Goal: Task Accomplishment & Management: Manage account settings

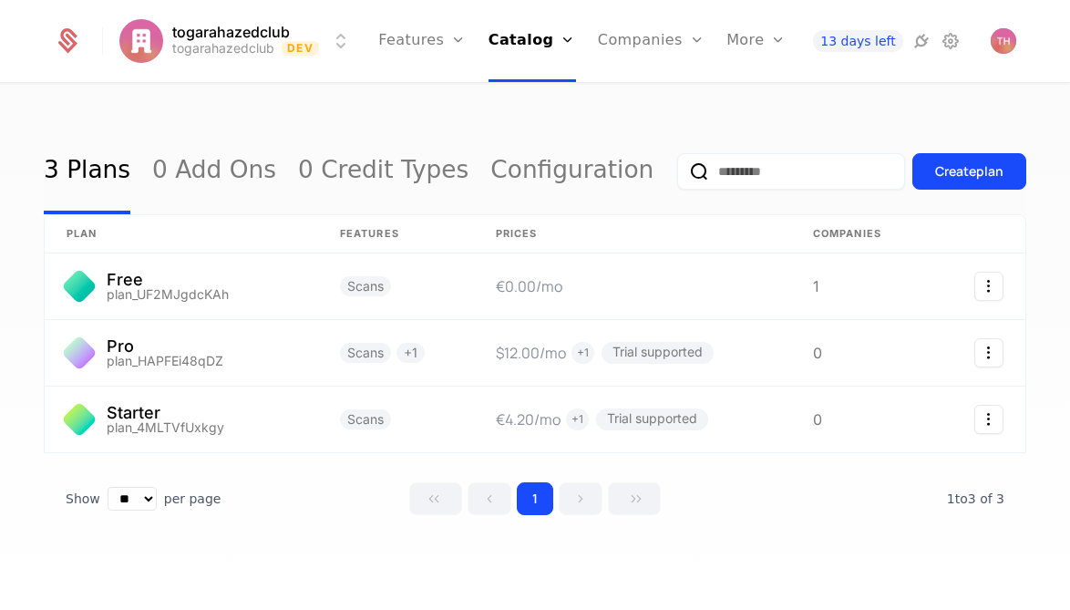
click at [659, 125] on link "Users" at bounding box center [662, 118] width 84 height 15
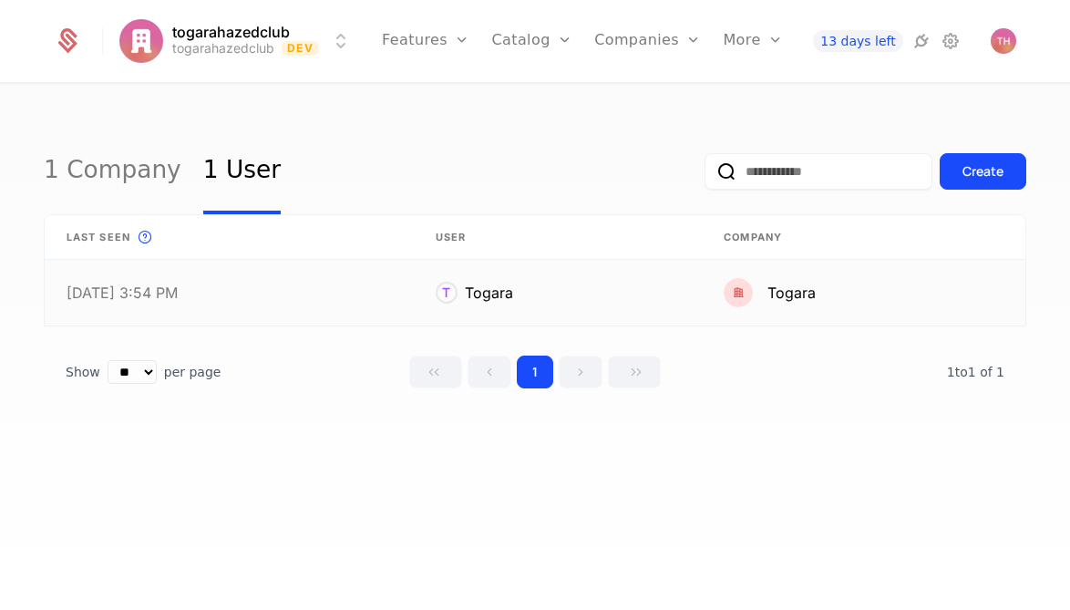
click at [439, 290] on link at bounding box center [558, 293] width 289 height 66
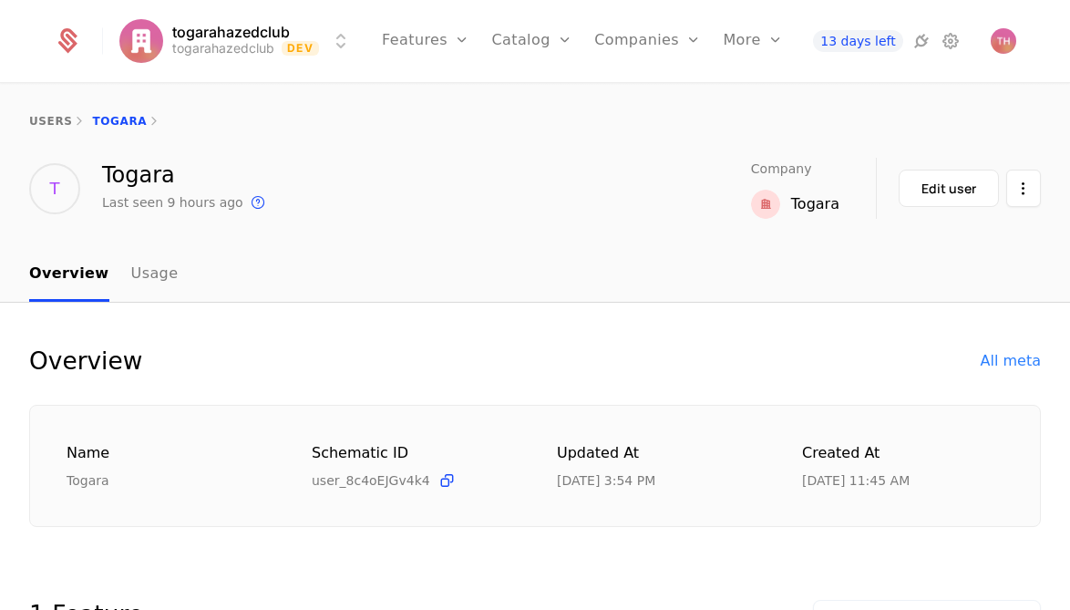
click at [139, 275] on link "Usage" at bounding box center [154, 275] width 47 height 54
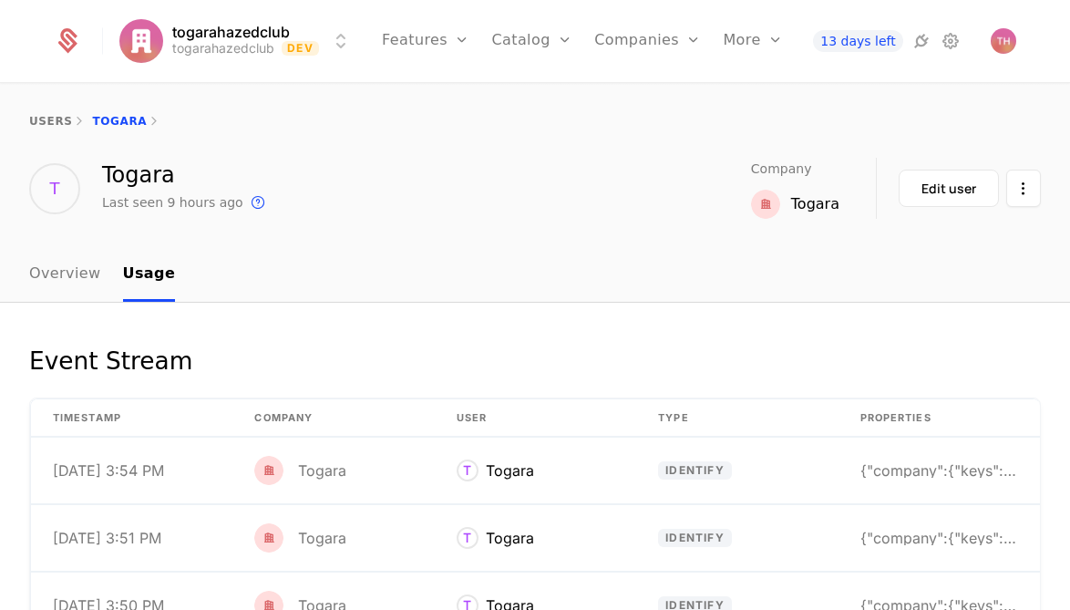
click at [958, 188] on div "Edit user" at bounding box center [949, 189] width 55 height 18
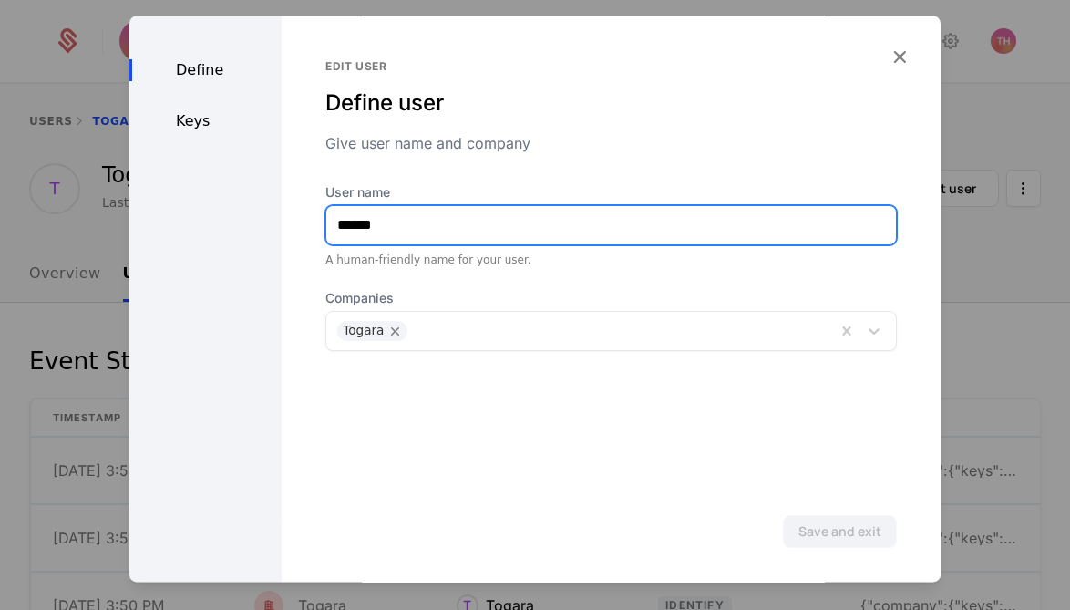
click at [686, 218] on input "******" at bounding box center [611, 225] width 570 height 38
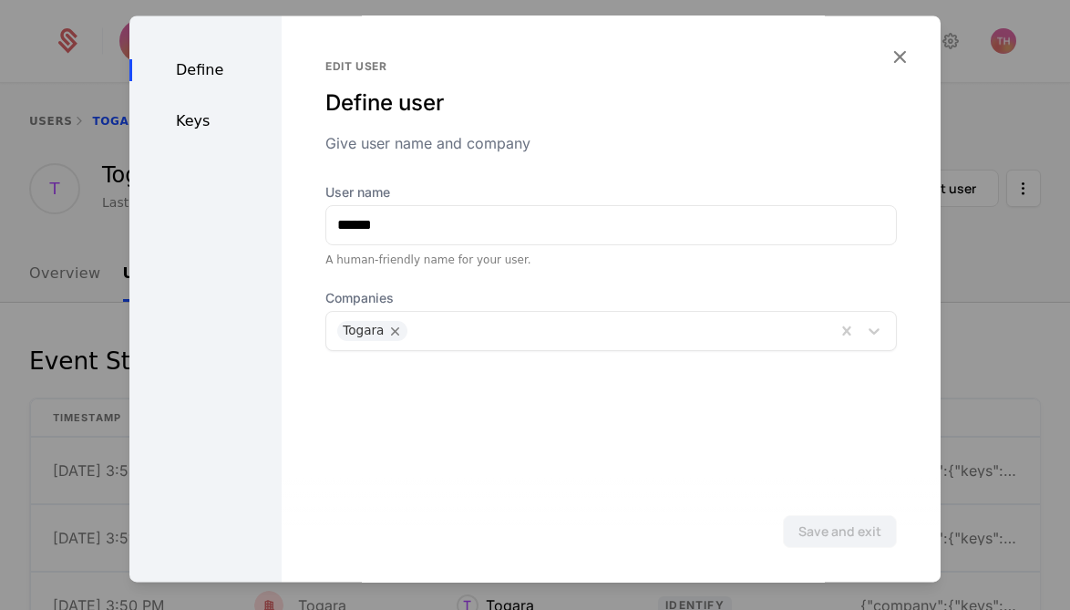
click at [200, 116] on div "Keys" at bounding box center [205, 121] width 152 height 22
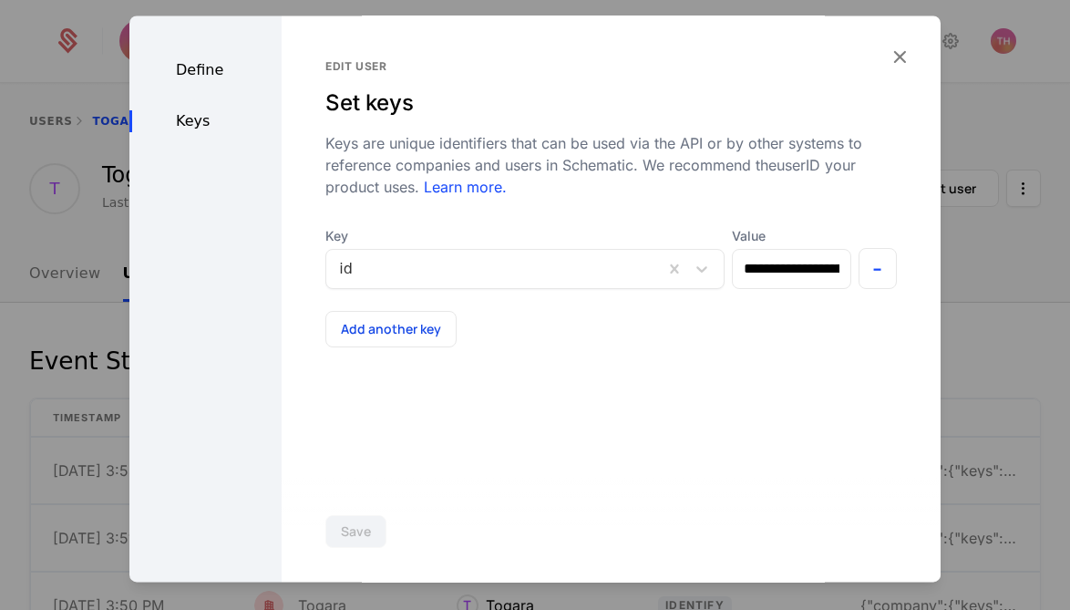
click at [200, 69] on div "Define" at bounding box center [205, 70] width 152 height 22
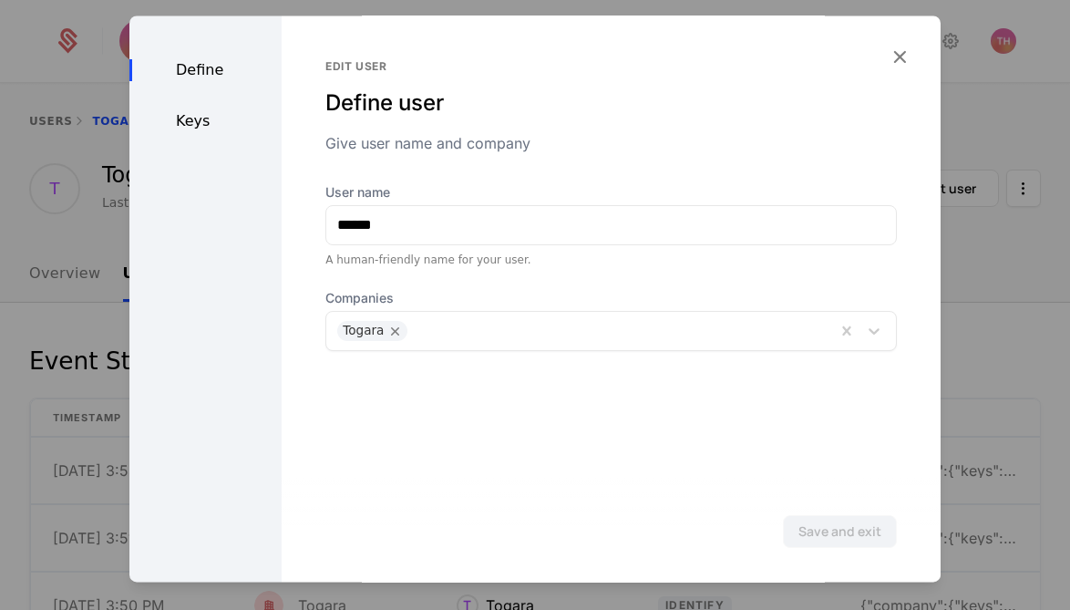
click at [192, 121] on div "Keys" at bounding box center [205, 121] width 152 height 22
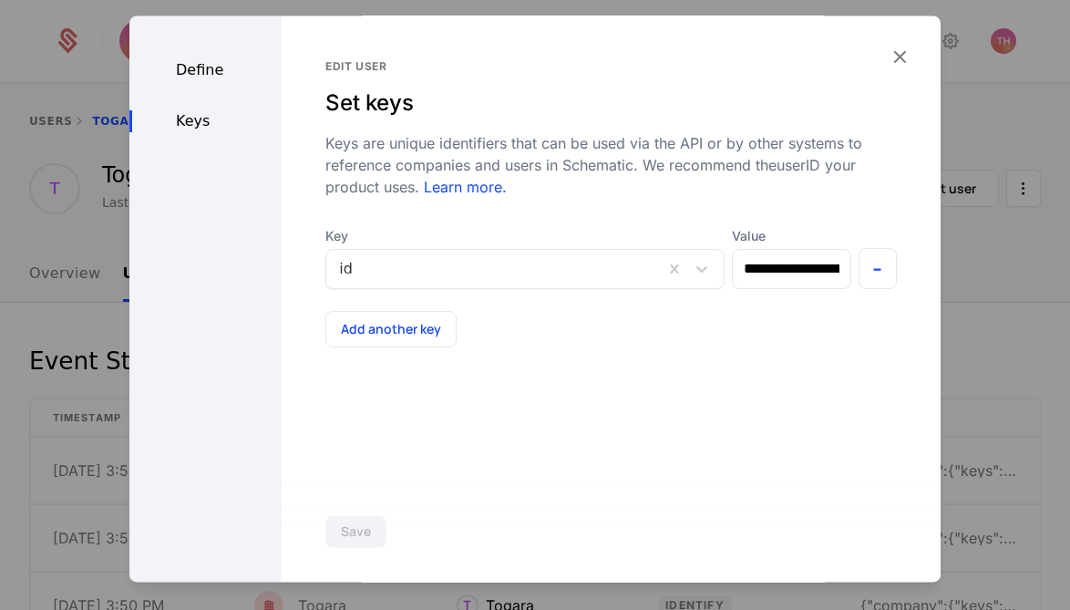
scroll to position [10, 0]
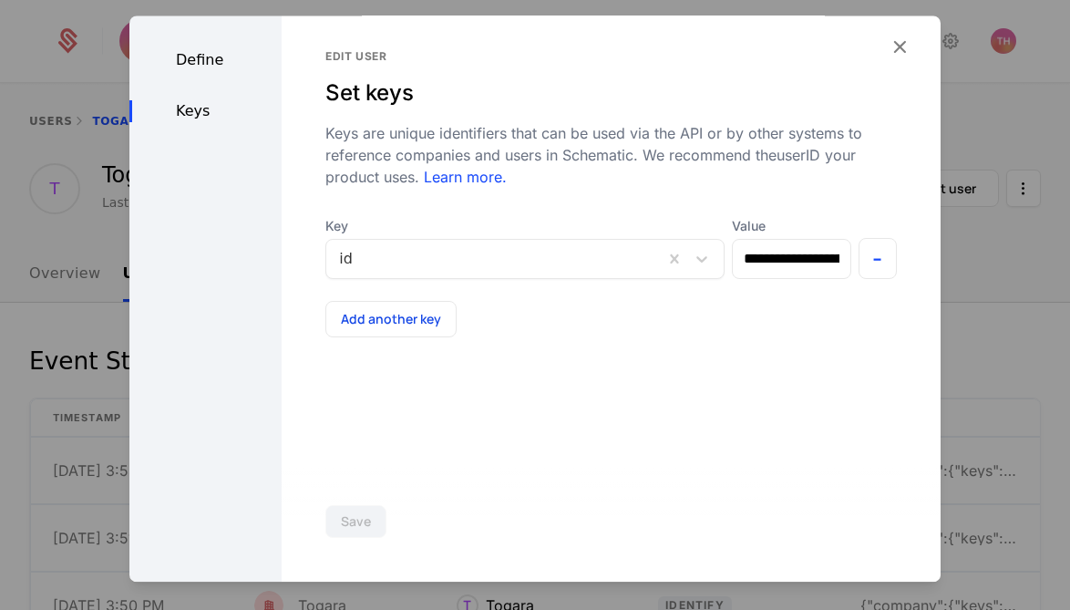
click at [888, 46] on icon "button" at bounding box center [900, 47] width 24 height 24
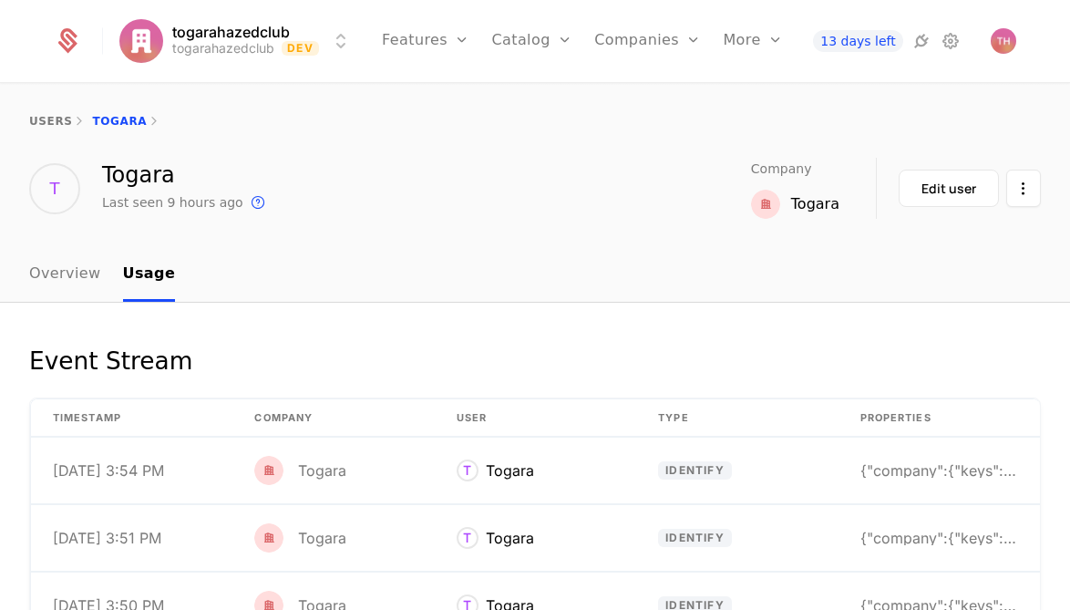
click at [1010, 194] on html "togarahazedclub togarahazedclub Dev Features Features Flags Catalog Plans Add O…" at bounding box center [535, 305] width 1070 height 610
click at [603, 271] on html "togarahazedclub togarahazedclub Dev Features Features Flags Catalog Plans Add O…" at bounding box center [535, 305] width 1070 height 610
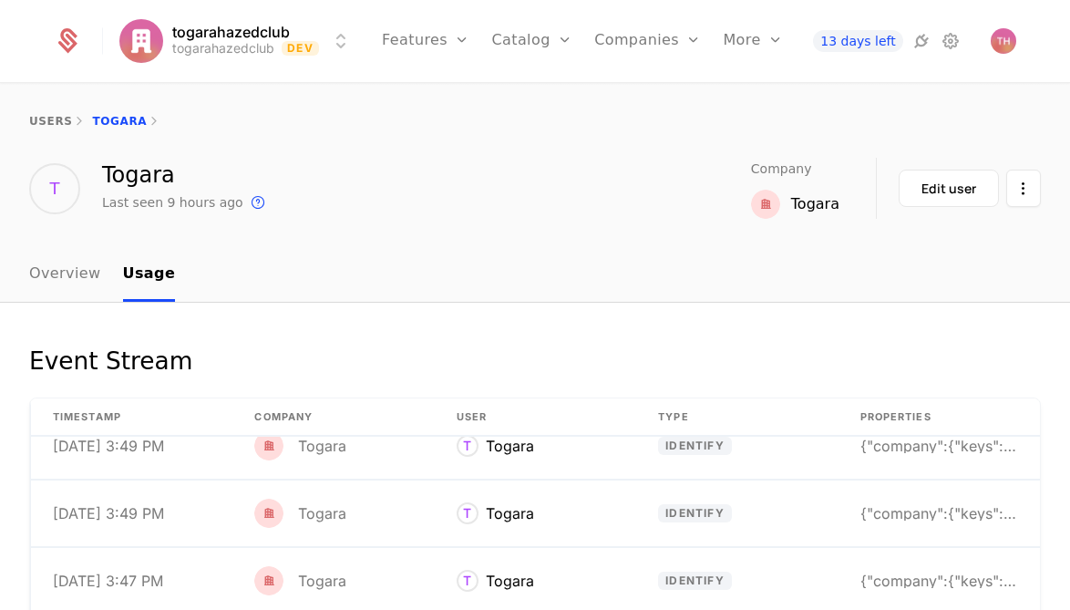
scroll to position [146, 0]
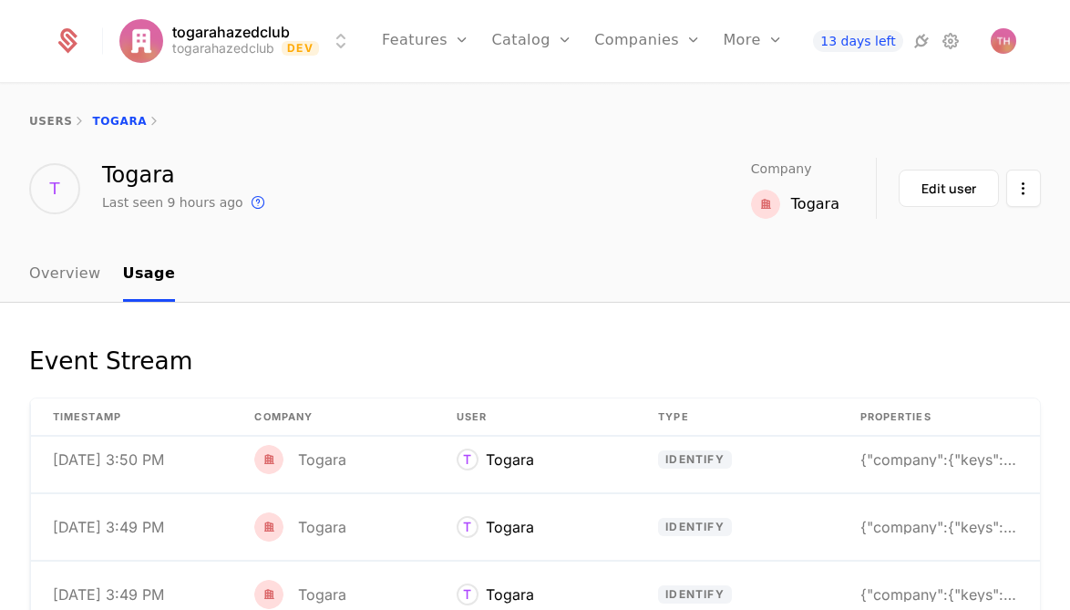
click at [783, 126] on link "Components" at bounding box center [789, 118] width 88 height 15
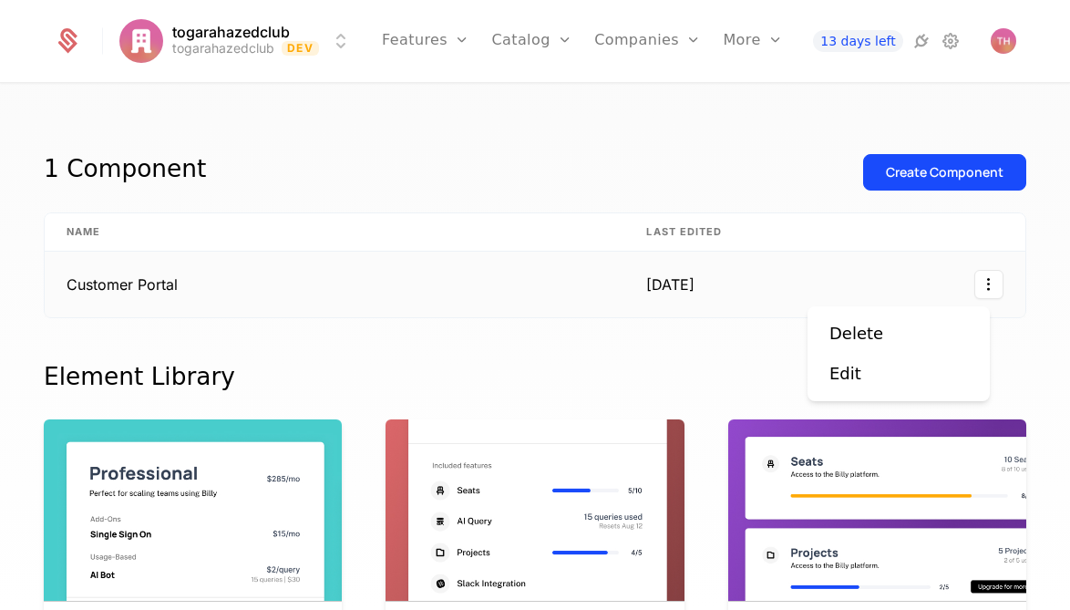
click at [973, 284] on html "togarahazedclub togarahazedclub Dev Features Features Flags Catalog Plans Add O…" at bounding box center [535, 305] width 1070 height 610
drag, startPoint x: 665, startPoint y: 374, endPoint x: 493, endPoint y: 336, distance: 175.4
click at [664, 374] on html "togarahazedclub togarahazedclub Dev Features Features Flags Catalog Plans Add O…" at bounding box center [535, 305] width 1070 height 610
click at [148, 287] on td "Customer Portal" at bounding box center [335, 285] width 580 height 66
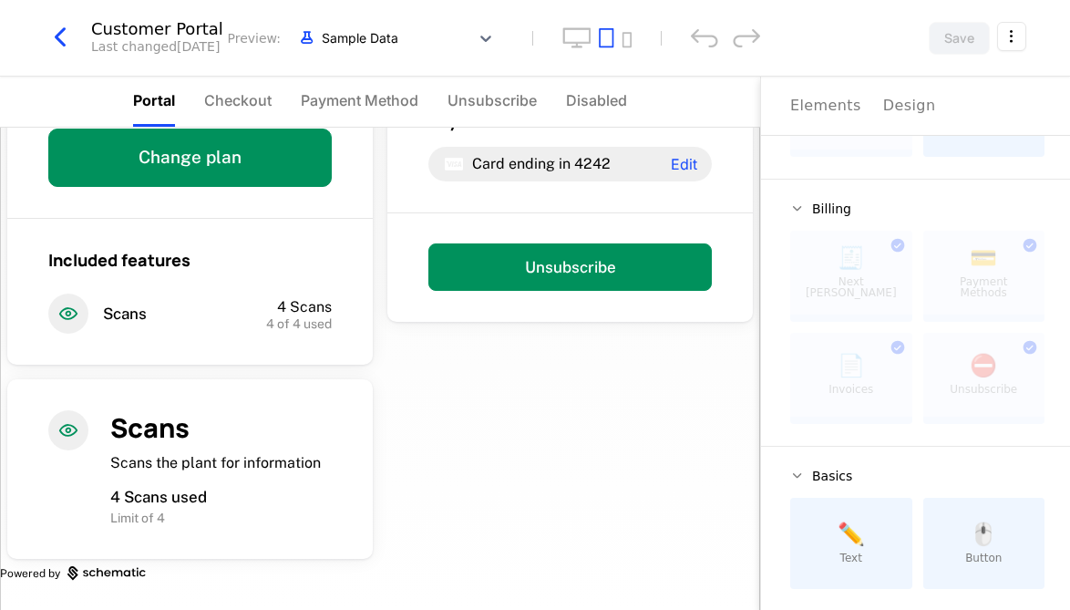
scroll to position [239, 0]
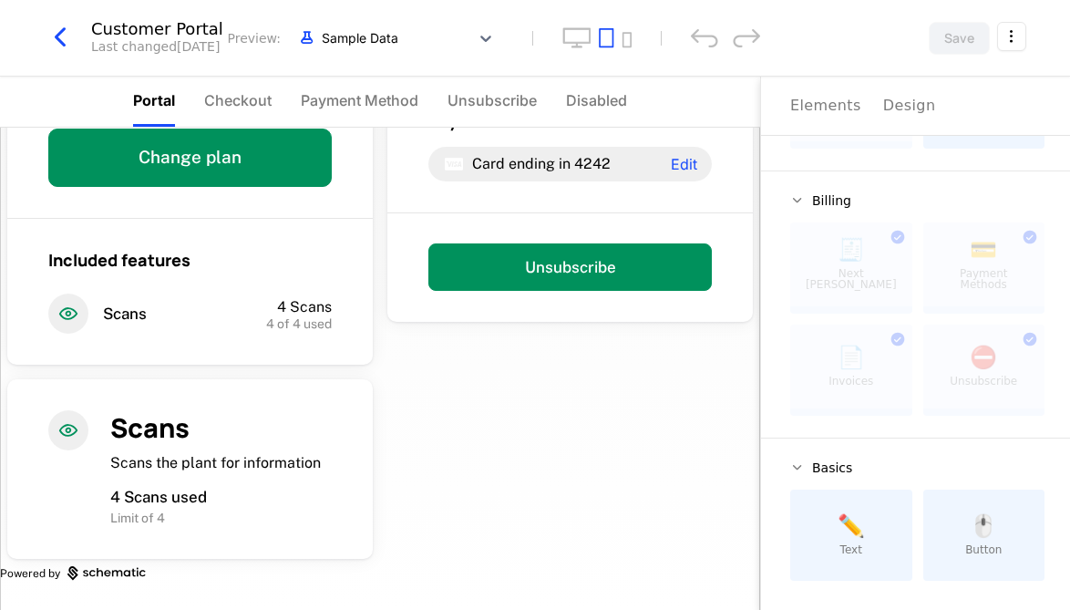
click at [805, 469] on icon at bounding box center [798, 467] width 15 height 15
click at [840, 469] on span "Basics" at bounding box center [832, 467] width 40 height 13
click at [995, 531] on span "🖱️" at bounding box center [983, 526] width 27 height 22
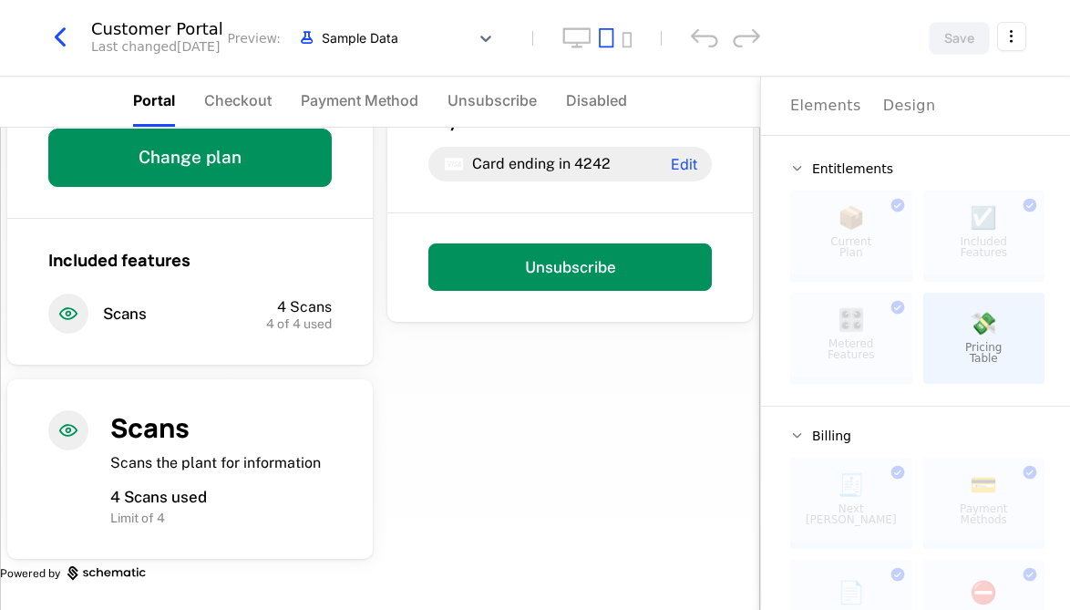
scroll to position [0, 0]
click at [845, 113] on div "Elements" at bounding box center [826, 106] width 71 height 22
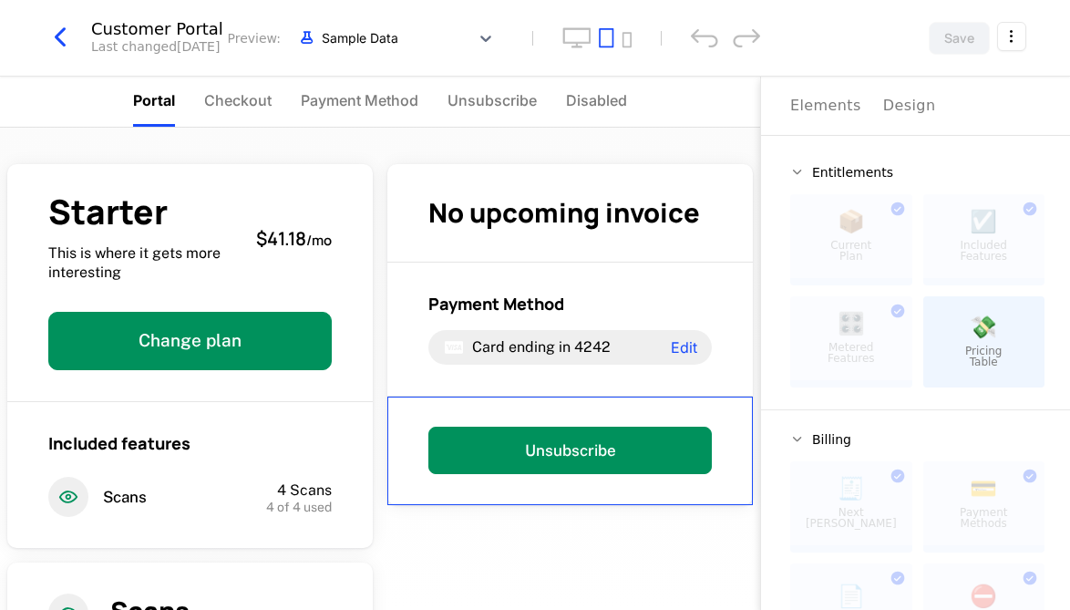
click at [601, 106] on span "Disabled" at bounding box center [596, 100] width 61 height 22
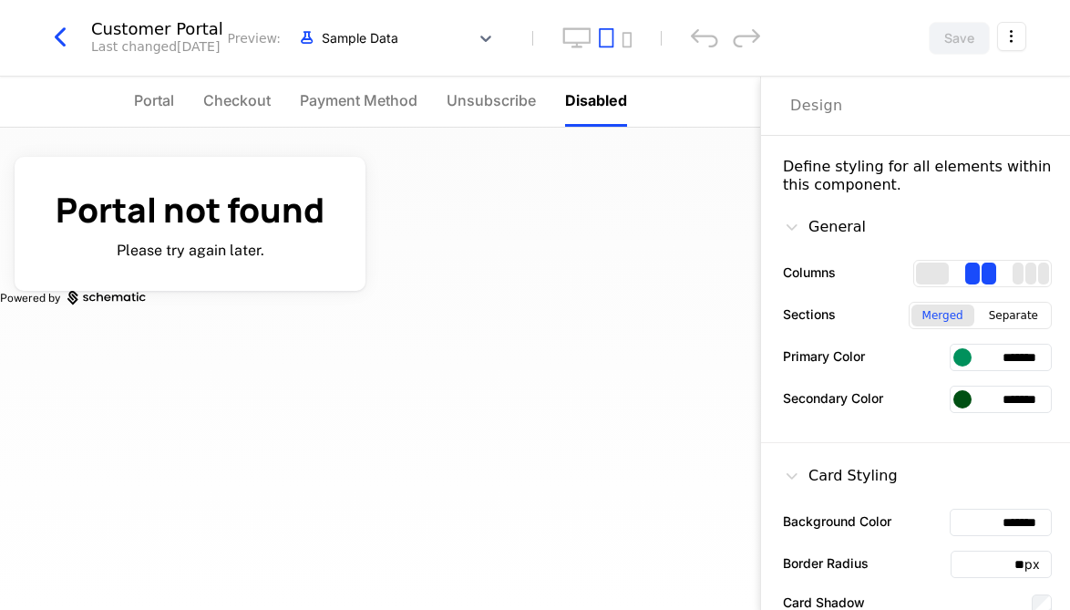
click at [480, 105] on span "Unsubscribe" at bounding box center [491, 100] width 89 height 22
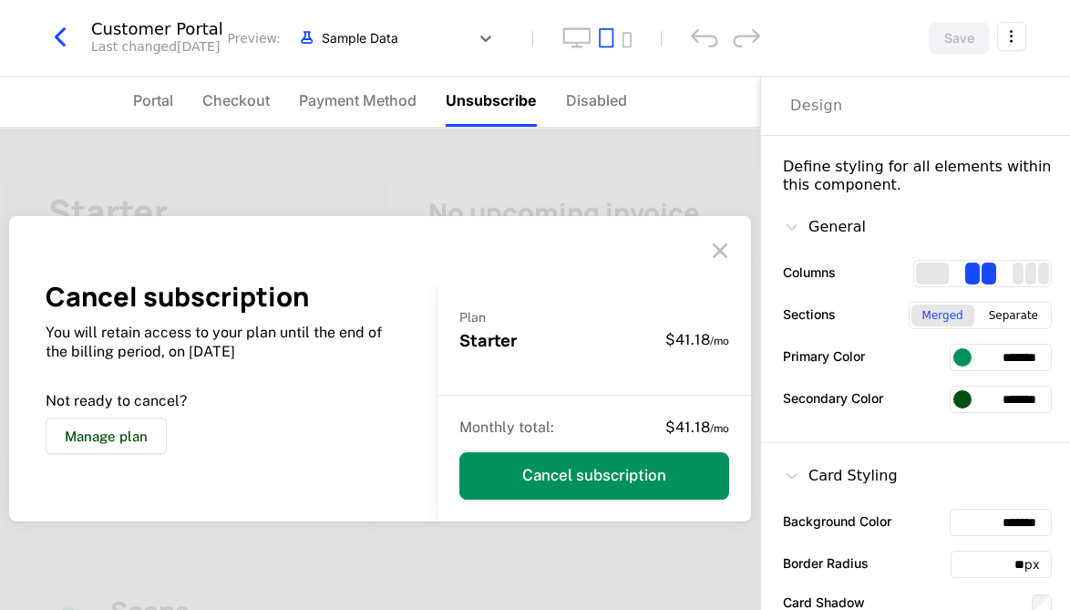
click at [128, 441] on button "Manage plan" at bounding box center [106, 436] width 121 height 36
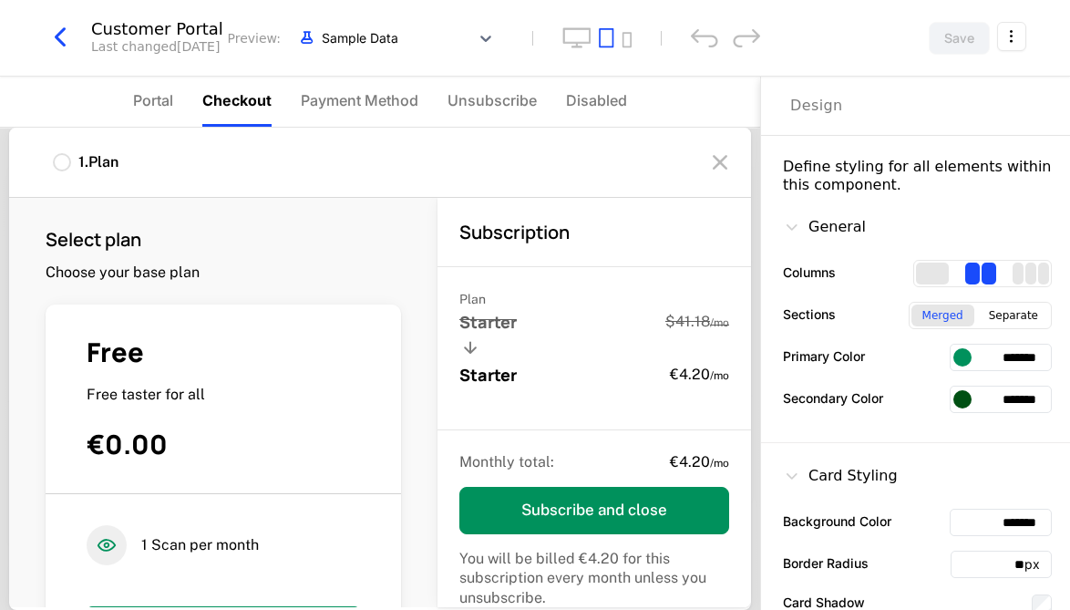
click at [65, 163] on div at bounding box center [62, 162] width 18 height 18
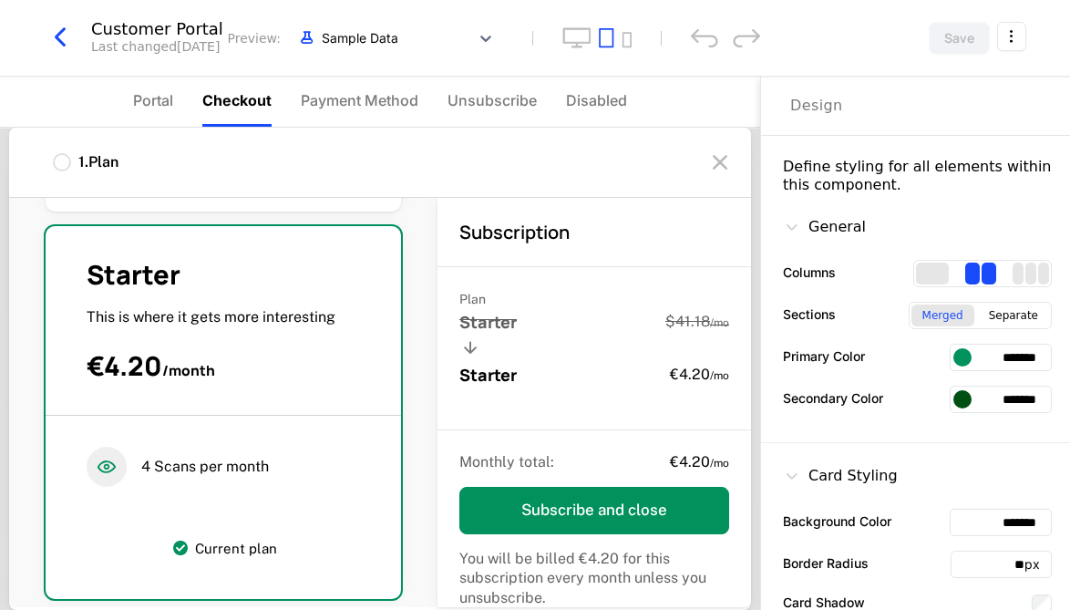
scroll to position [945, 0]
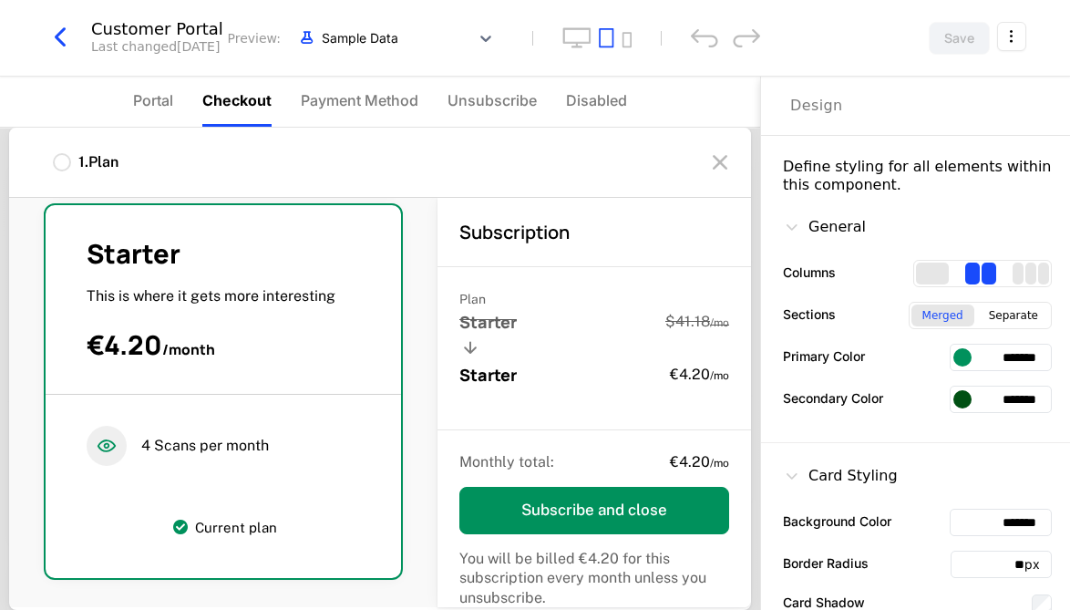
click at [165, 94] on span "Portal" at bounding box center [153, 100] width 40 height 22
